Goal: Book appointment/travel/reservation

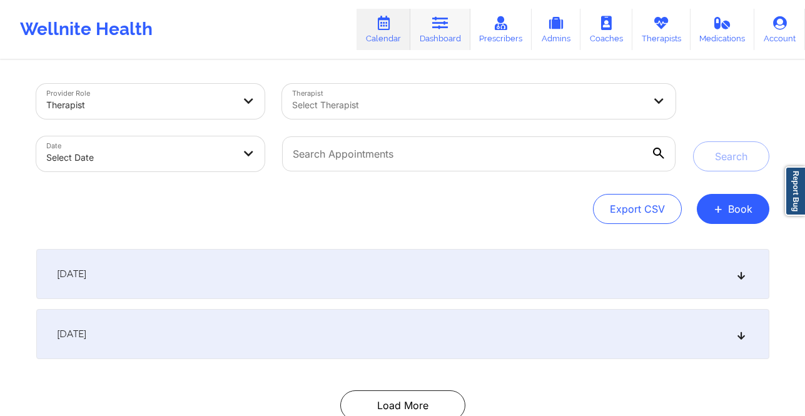
click at [432, 39] on link "Dashboard" at bounding box center [440, 29] width 60 height 41
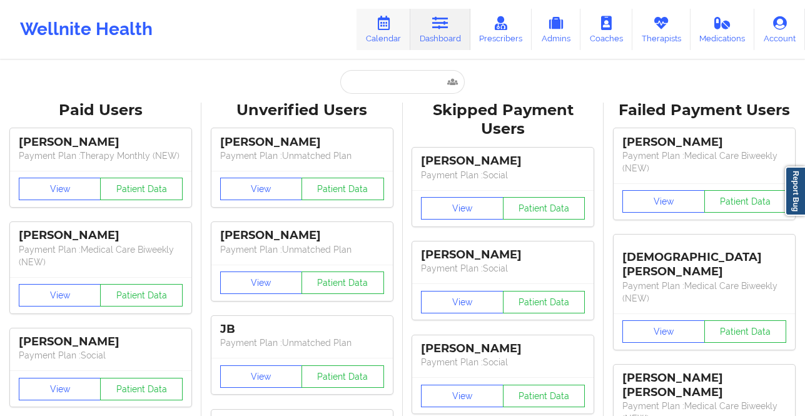
click at [376, 14] on link "Calendar" at bounding box center [383, 29] width 54 height 41
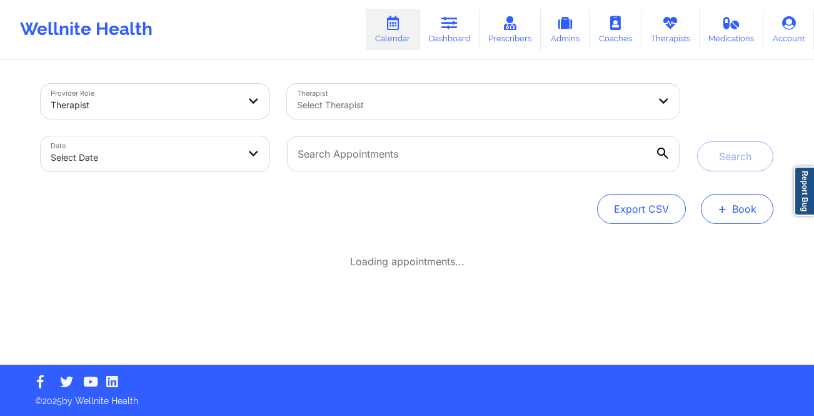
click at [731, 206] on button "+ Book" at bounding box center [737, 209] width 73 height 30
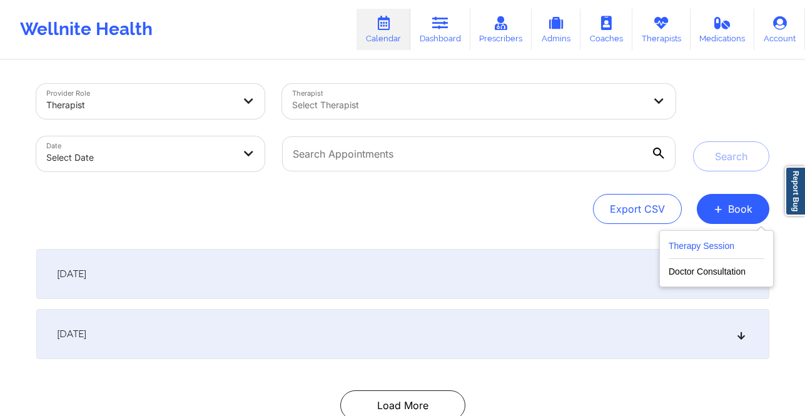
click at [722, 247] on button "Therapy Session" at bounding box center [717, 248] width 96 height 21
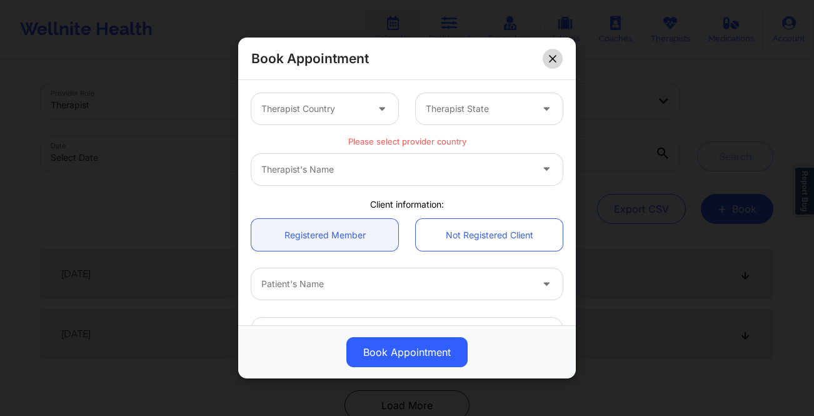
click at [546, 63] on button at bounding box center [553, 59] width 20 height 20
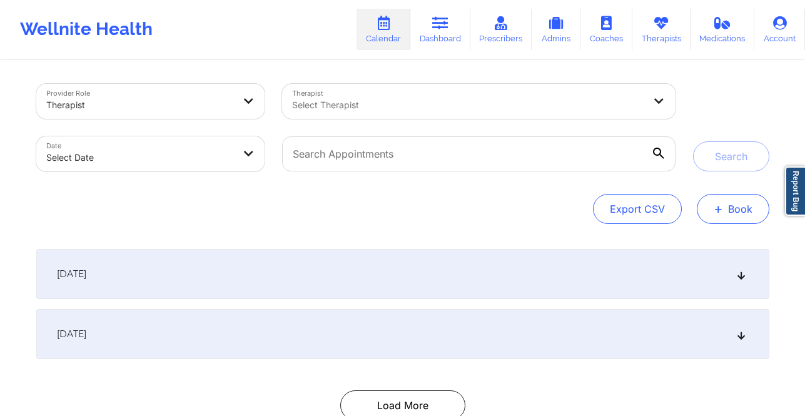
click at [741, 213] on button "+ Book" at bounding box center [733, 209] width 73 height 30
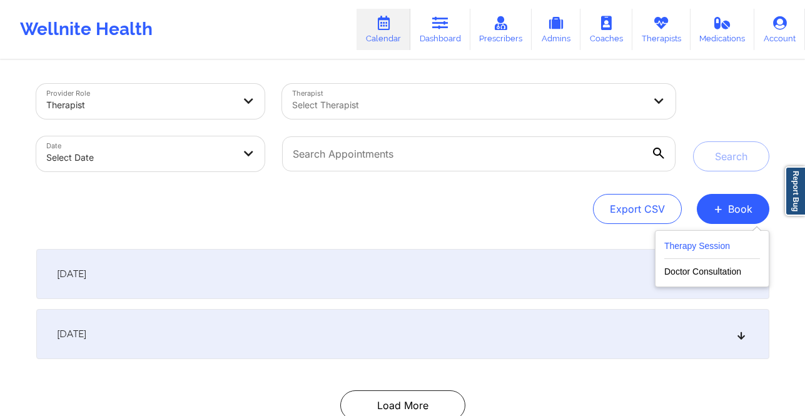
click at [726, 244] on button "Therapy Session" at bounding box center [712, 248] width 96 height 21
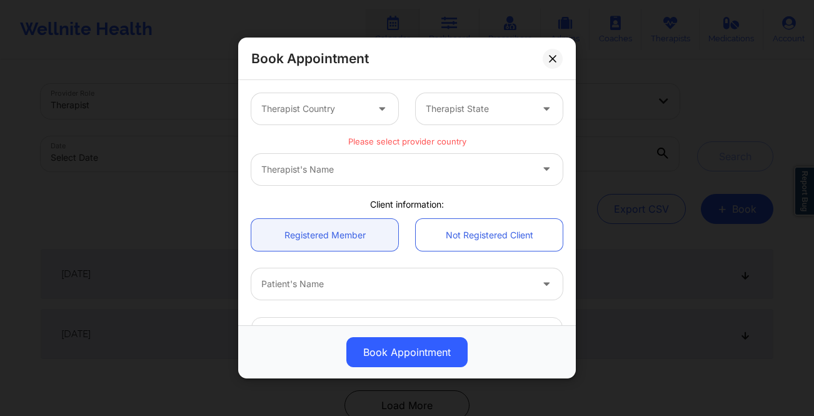
click at [361, 114] on div at bounding box center [314, 108] width 106 height 15
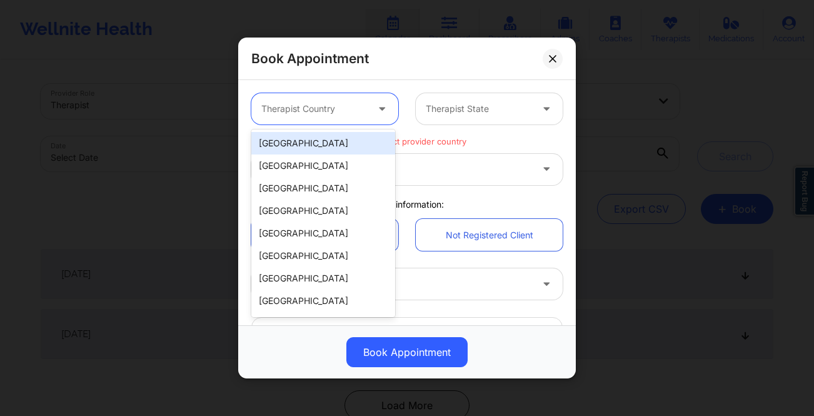
drag, startPoint x: 337, startPoint y: 143, endPoint x: 346, endPoint y: 136, distance: 11.6
click at [338, 143] on div "[GEOGRAPHIC_DATA]" at bounding box center [323, 143] width 144 height 23
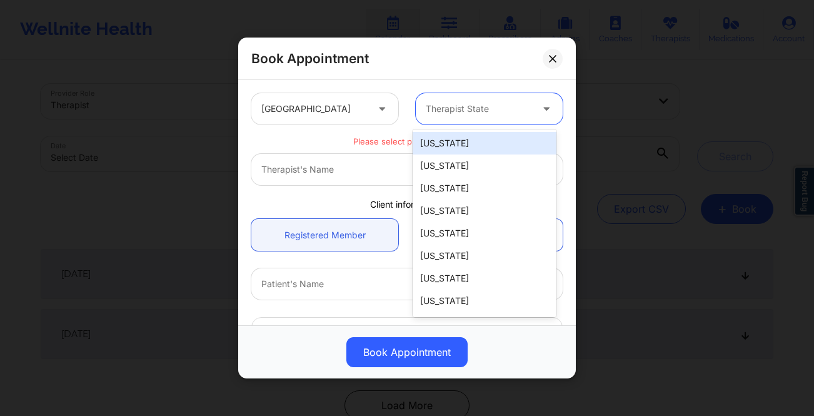
click at [483, 108] on div at bounding box center [479, 108] width 106 height 15
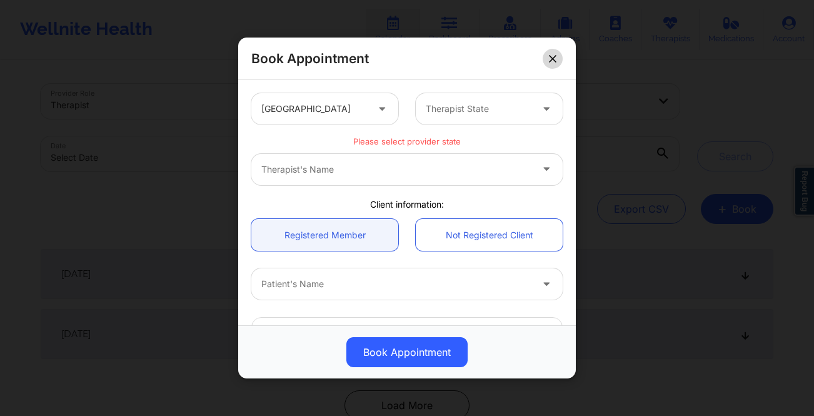
click at [550, 61] on icon at bounding box center [553, 59] width 8 height 8
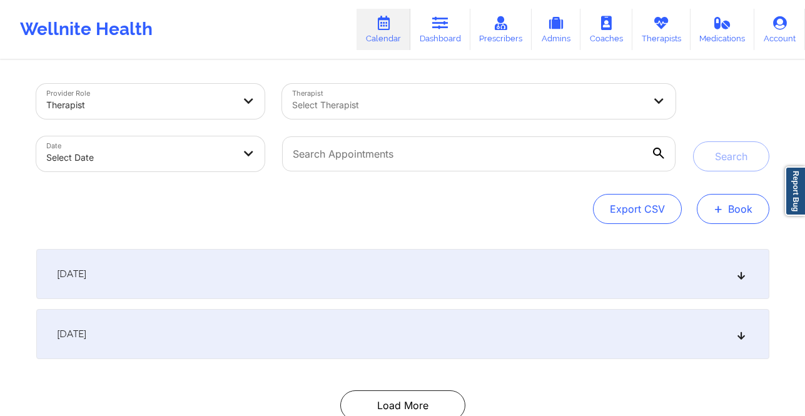
click at [720, 205] on span "+" at bounding box center [718, 208] width 9 height 7
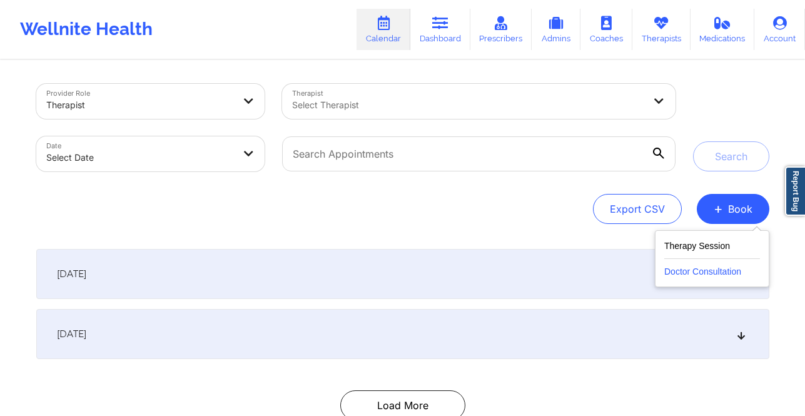
click at [729, 268] on button "Doctor Consultation" at bounding box center [712, 269] width 96 height 20
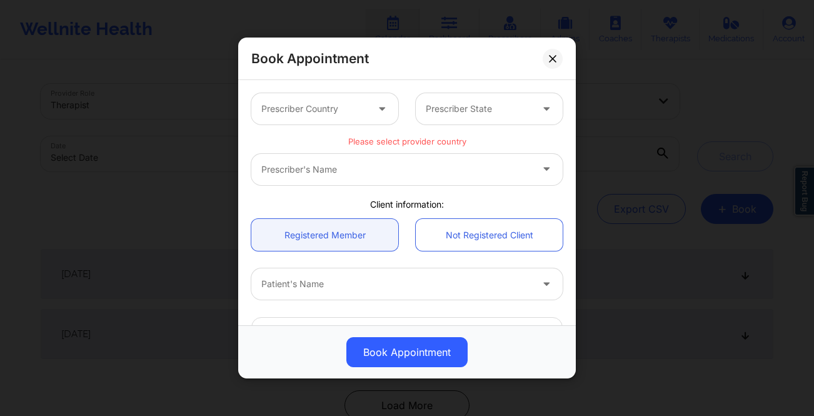
click at [337, 113] on div at bounding box center [314, 108] width 106 height 15
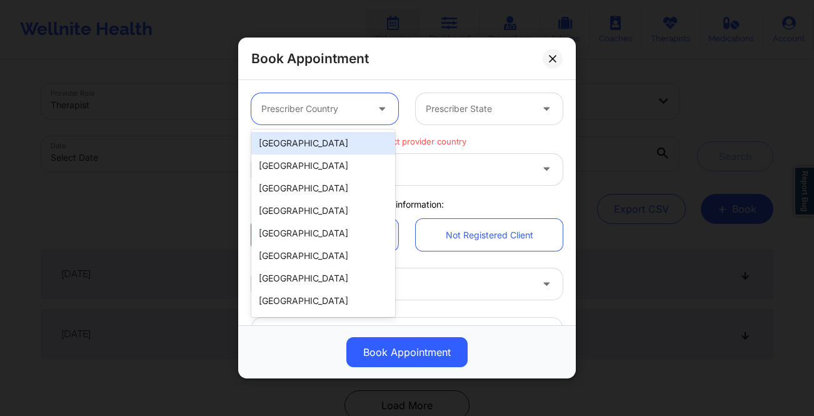
click at [333, 141] on div "[GEOGRAPHIC_DATA]" at bounding box center [323, 143] width 144 height 23
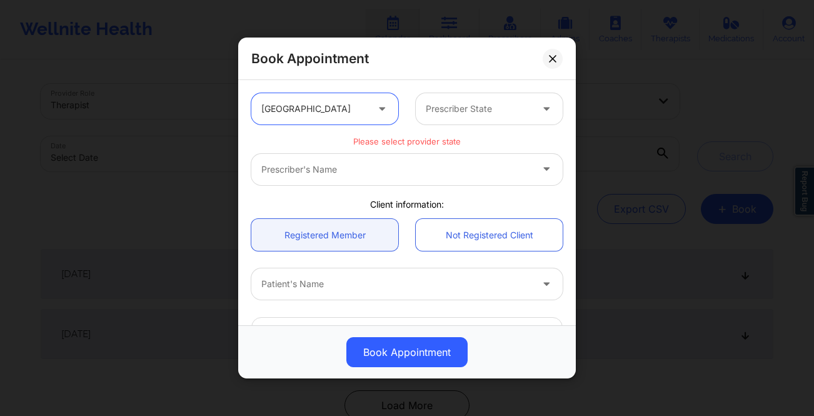
click at [494, 113] on div "Prescriber State" at bounding box center [474, 108] width 117 height 31
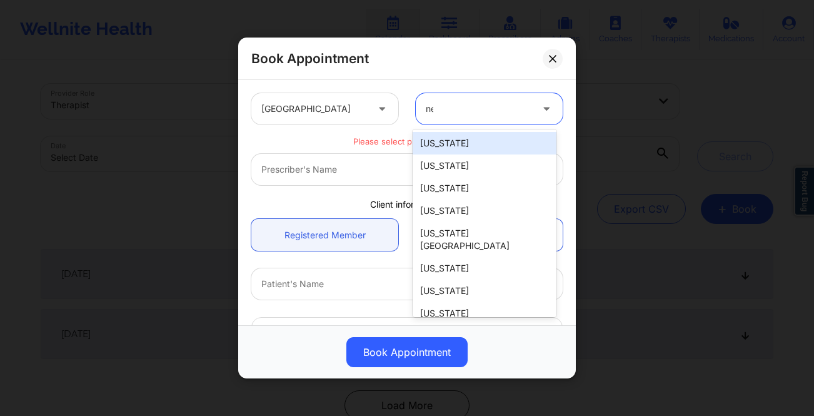
type input "new"
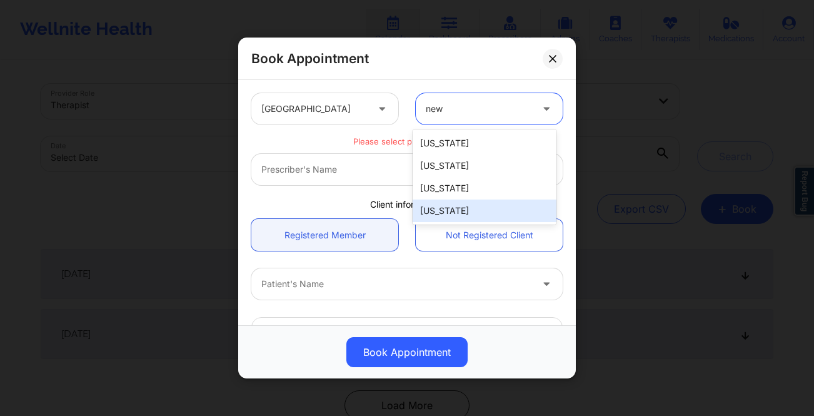
click at [452, 208] on div "[US_STATE]" at bounding box center [485, 211] width 144 height 23
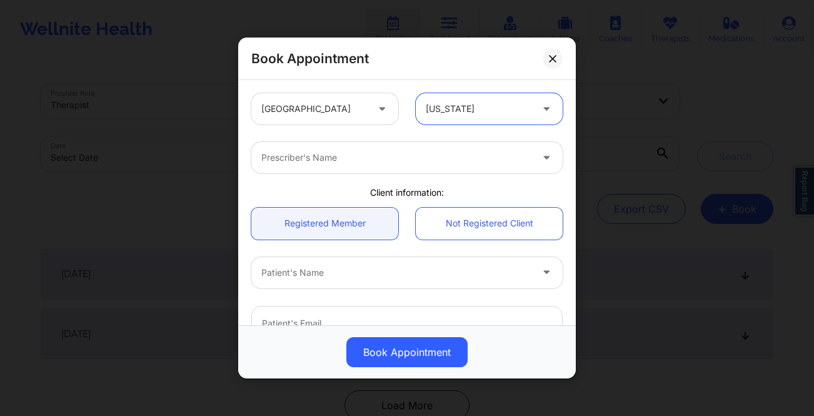
click at [315, 158] on div at bounding box center [396, 157] width 270 height 15
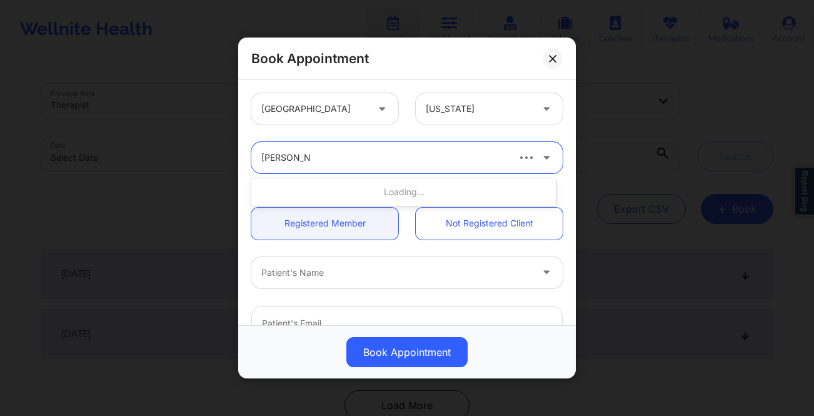
type input "amy halanski"
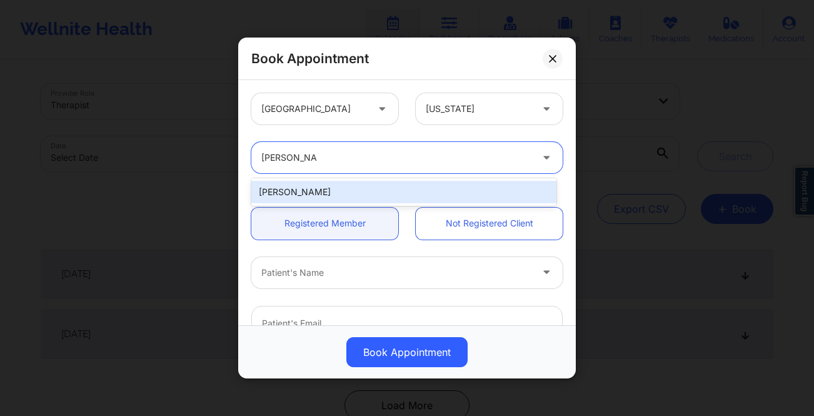
click at [306, 197] on div "[PERSON_NAME]" at bounding box center [403, 192] width 305 height 23
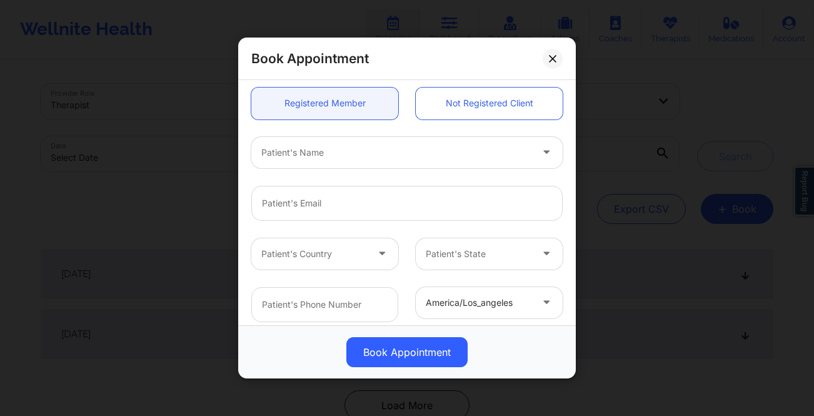
scroll to position [121, 0]
click at [346, 153] on div at bounding box center [396, 151] width 270 height 15
type input "andres francis"
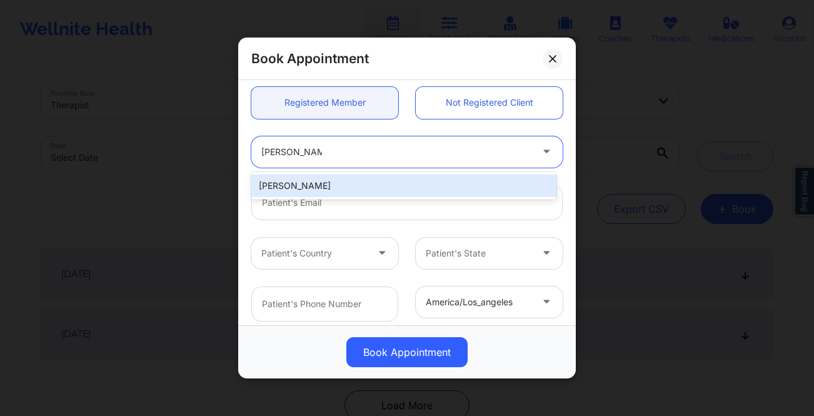
click at [336, 180] on div "[PERSON_NAME]" at bounding box center [403, 185] width 305 height 23
type input "[EMAIL_ADDRESS][DOMAIN_NAME]"
type input "[PHONE_NUMBER]"
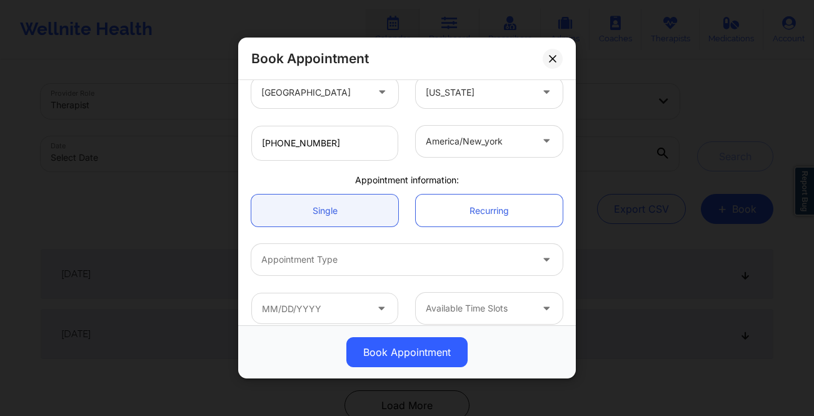
scroll to position [293, 0]
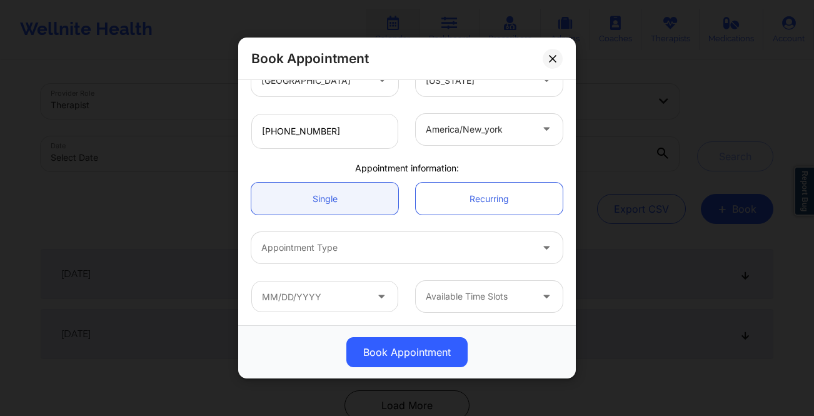
click at [443, 250] on div at bounding box center [396, 247] width 270 height 15
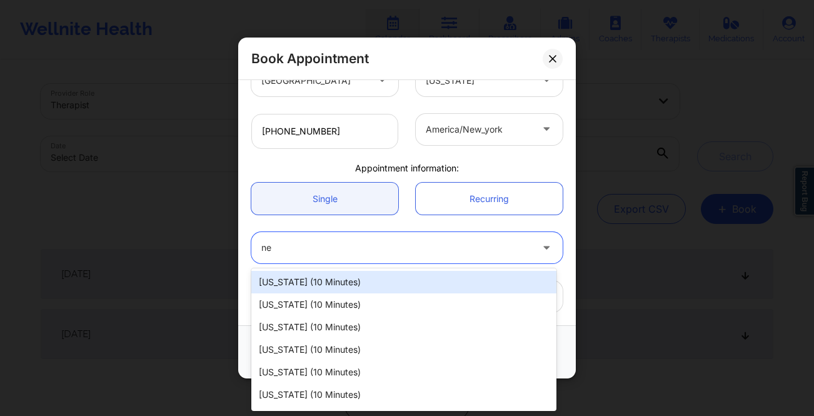
type input "new"
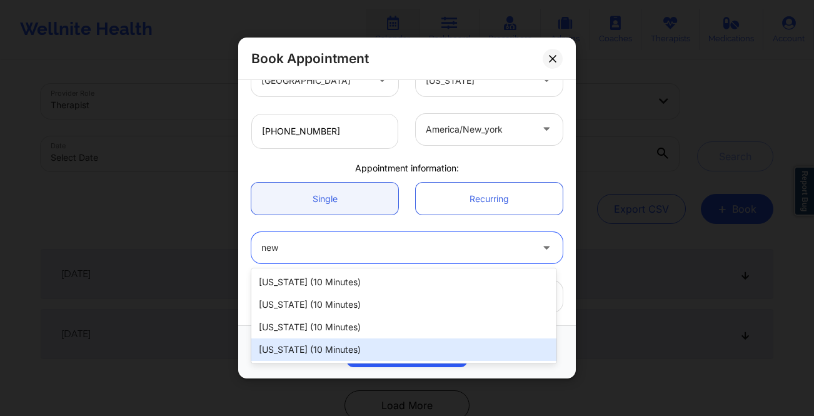
click at [412, 351] on div "New York (10 minutes)" at bounding box center [403, 349] width 305 height 23
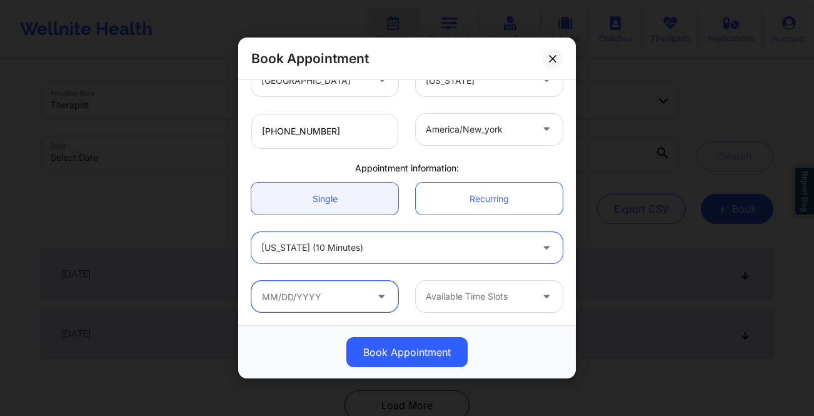
click at [353, 298] on input "text" at bounding box center [324, 296] width 147 height 31
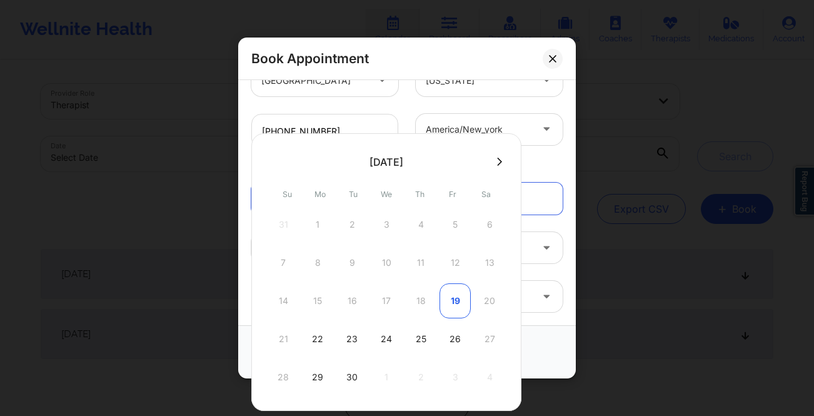
click at [453, 300] on div "19" at bounding box center [455, 300] width 31 height 35
type input "09/19/2025"
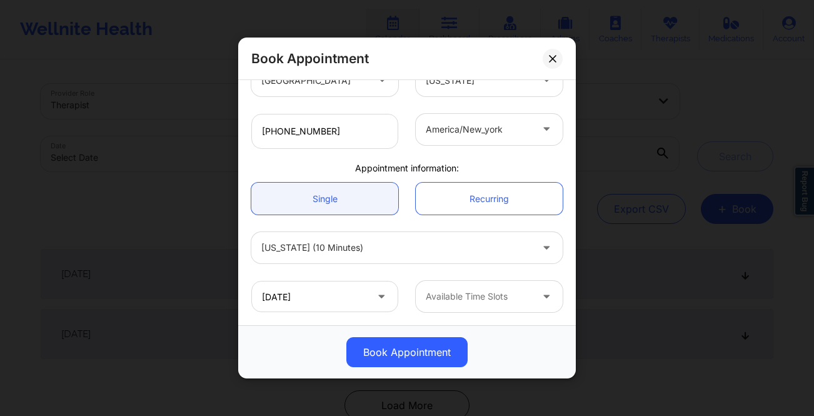
click at [491, 305] on div "Available Time Slots" at bounding box center [474, 296] width 117 height 31
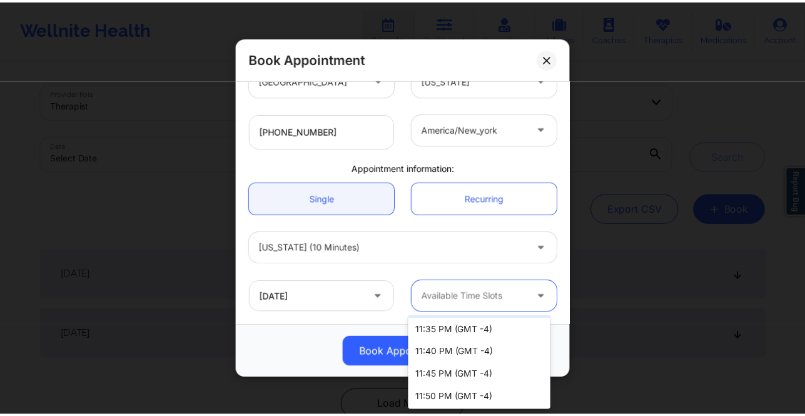
scroll to position [0, 0]
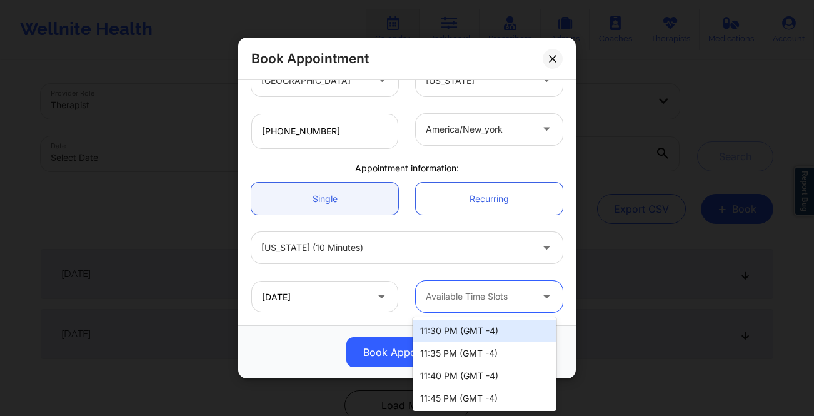
click at [514, 332] on div "11:30 PM (GMT -4)" at bounding box center [485, 331] width 144 height 23
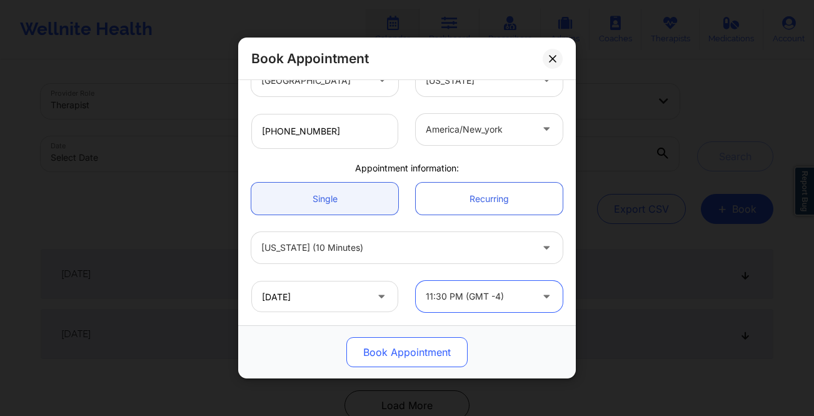
click at [411, 357] on button "Book Appointment" at bounding box center [406, 352] width 121 height 30
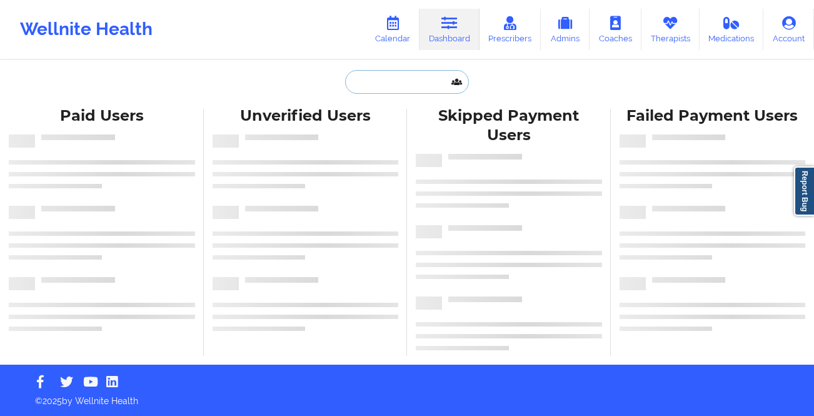
click at [369, 81] on input "text" at bounding box center [407, 82] width 124 height 24
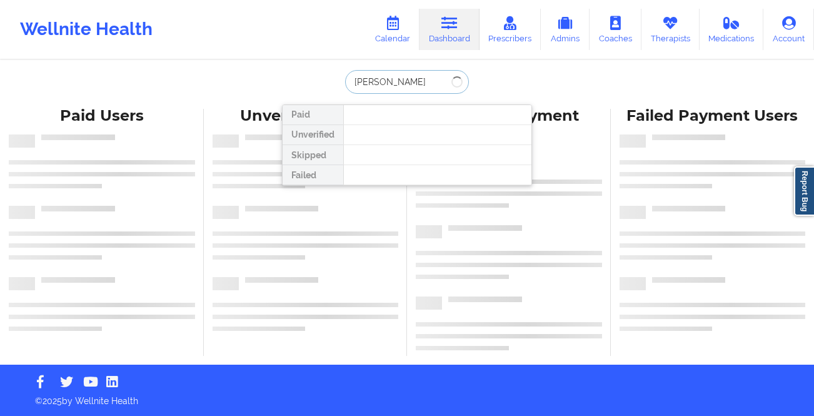
type input "[PERSON_NAME]"
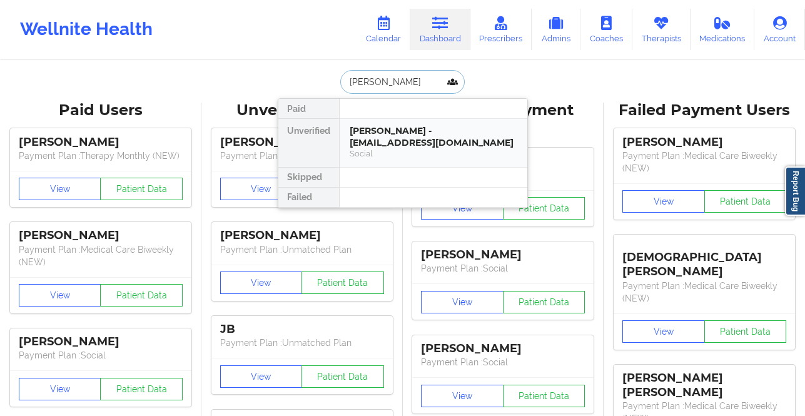
click at [432, 143] on div "[PERSON_NAME] - [EMAIL_ADDRESS][DOMAIN_NAME]" at bounding box center [434, 136] width 168 height 23
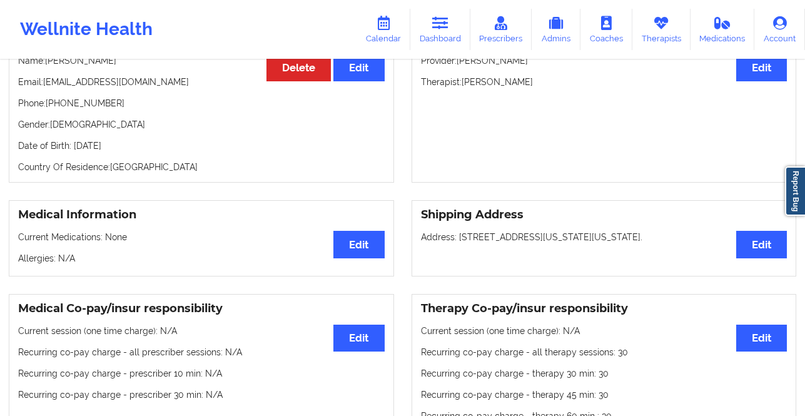
scroll to position [113, 0]
